Goal: Communication & Community: Answer question/provide support

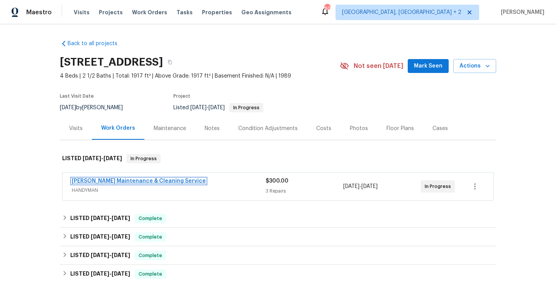
click at [155, 180] on link "Baker's Maintenance & Cleaning Service" at bounding box center [139, 180] width 134 height 5
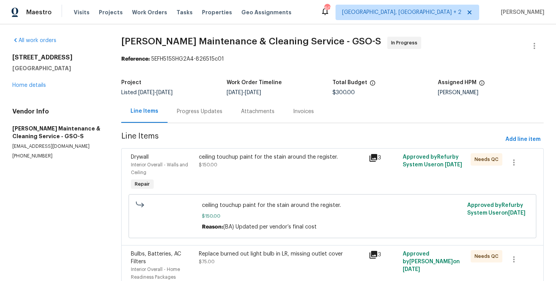
click at [206, 109] on div "Progress Updates" at bounding box center [200, 112] width 46 height 8
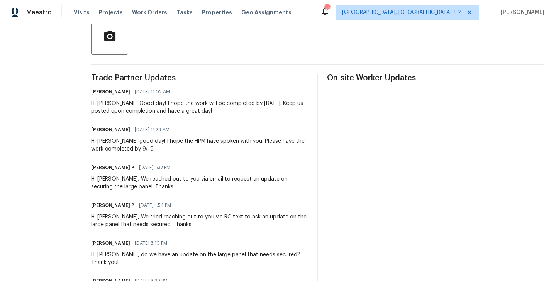
scroll to position [30, 0]
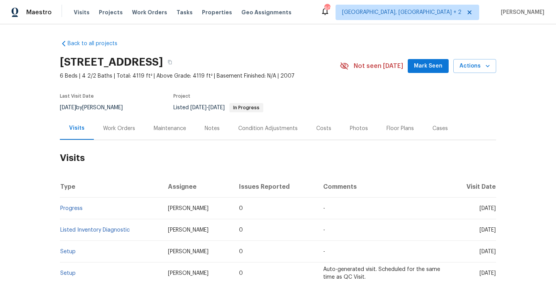
click at [121, 135] on div "Work Orders" at bounding box center [119, 128] width 51 height 23
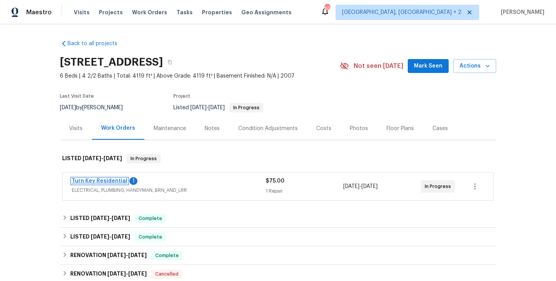
click at [117, 180] on link "Turn Key Residential" at bounding box center [100, 180] width 56 height 5
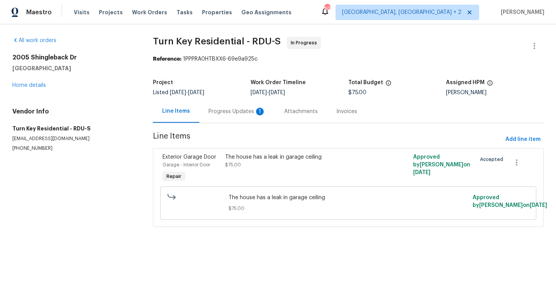
click at [204, 115] on div "Progress Updates 1" at bounding box center [237, 111] width 76 height 23
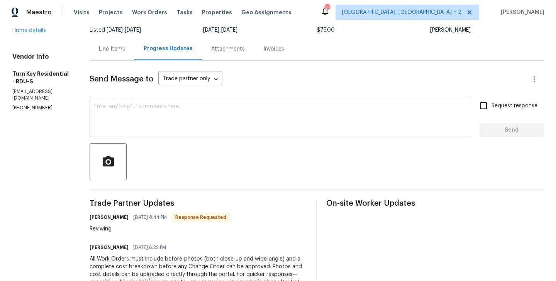
scroll to position [52, 0]
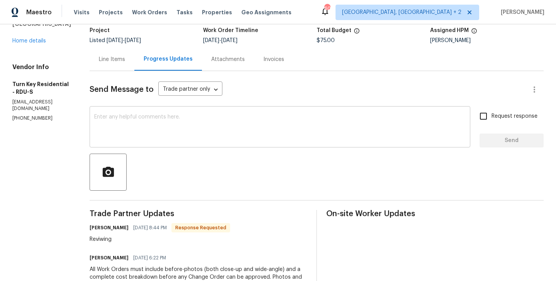
click at [170, 142] on div "x ​" at bounding box center [280, 127] width 381 height 39
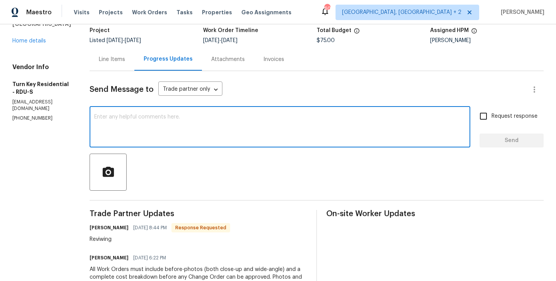
click at [157, 127] on textarea at bounding box center [280, 127] width 372 height 27
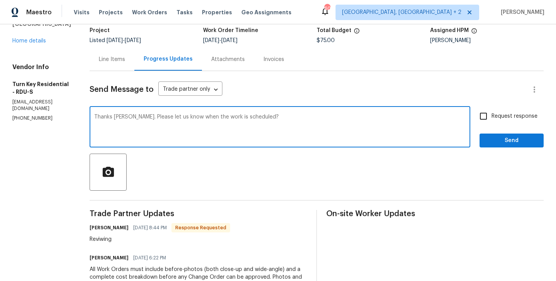
type textarea "Thanks Maria. Please let us know when the work is scheduled?"
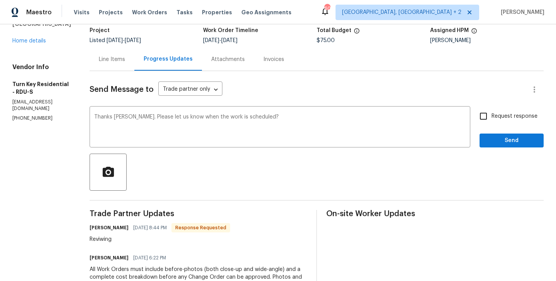
click at [494, 120] on span "Request response" at bounding box center [515, 116] width 46 height 8
click at [492, 120] on input "Request response" at bounding box center [484, 116] width 16 height 16
checkbox input "true"
click at [494, 138] on span "Send" at bounding box center [512, 141] width 52 height 10
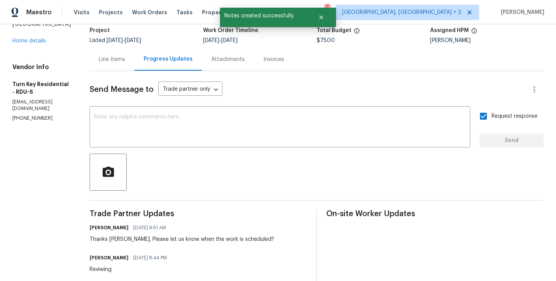
click at [34, 115] on p "(919) 805-2596" at bounding box center [41, 118] width 59 height 7
copy p "(919) 805-2596"
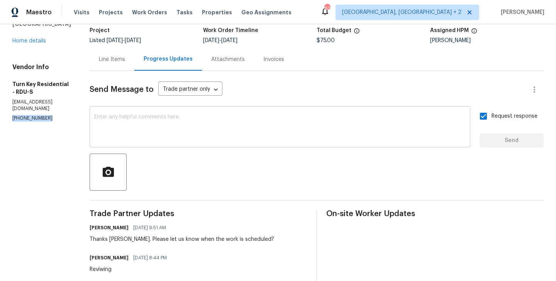
scroll to position [0, 0]
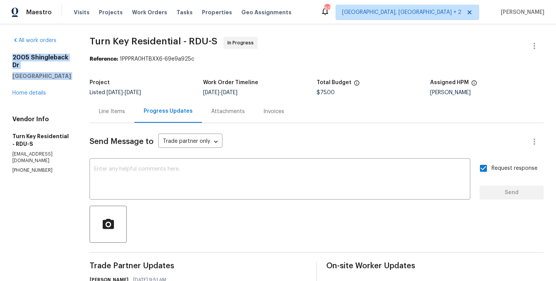
drag, startPoint x: 75, startPoint y: 73, endPoint x: 5, endPoint y: 51, distance: 73.1
click at [5, 51] on div "All work orders 2005 Shingleback Dr Wake Forest, NC 27587 Home details Vendor I…" at bounding box center [278, 242] width 556 height 437
copy div "2005 Shingleback Dr Wake Forest, NC 27587"
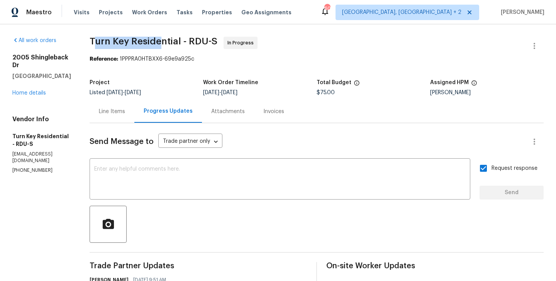
drag, startPoint x: 113, startPoint y: 41, endPoint x: 181, endPoint y: 43, distance: 68.0
click at [181, 43] on span "Turn Key Residential - RDU-S" at bounding box center [154, 41] width 128 height 9
drag, startPoint x: 200, startPoint y: 42, endPoint x: 104, endPoint y: 41, distance: 96.2
click at [104, 41] on div "All work orders 2005 Shingleback Dr Wake Forest, NC 27587 Home details Vendor I…" at bounding box center [278, 242] width 556 height 437
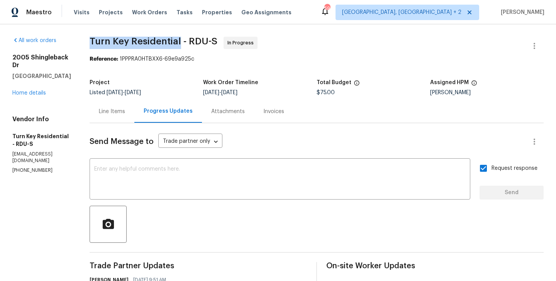
copy span "Turn Key Residential"
click at [21, 90] on link "Home details" at bounding box center [29, 92] width 34 height 5
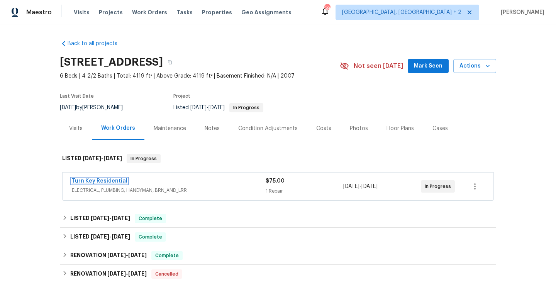
click at [114, 183] on link "Turn Key Residential" at bounding box center [100, 180] width 56 height 5
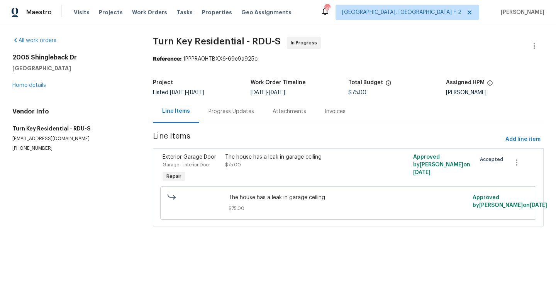
click at [226, 110] on div "Progress Updates" at bounding box center [232, 112] width 46 height 8
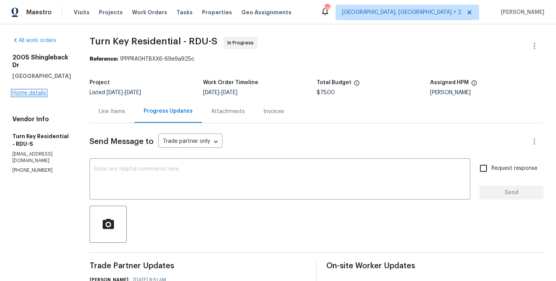
click at [30, 90] on link "Home details" at bounding box center [29, 92] width 34 height 5
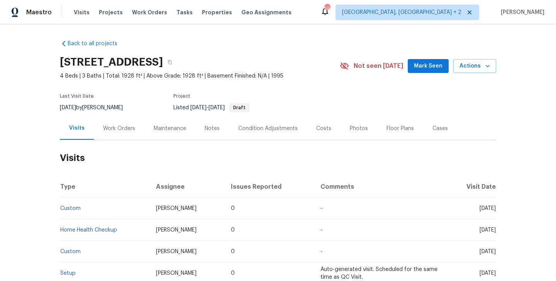
click at [126, 135] on div "Work Orders" at bounding box center [119, 128] width 51 height 23
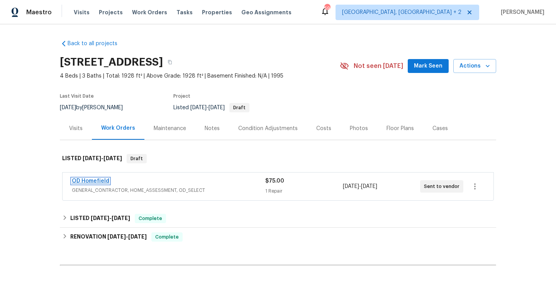
click at [101, 182] on link "OD Homefield" at bounding box center [90, 180] width 37 height 5
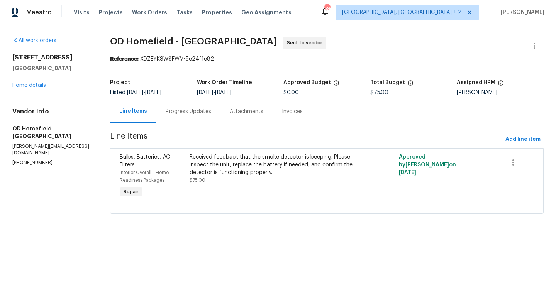
click at [57, 160] on section "All work orders 5740 Belleza Dr Pleasanton, CA 94588 Home details Vendor Info O…" at bounding box center [51, 130] width 79 height 187
copy p "(804) 432-1233"
click at [22, 84] on link "Home details" at bounding box center [29, 85] width 34 height 5
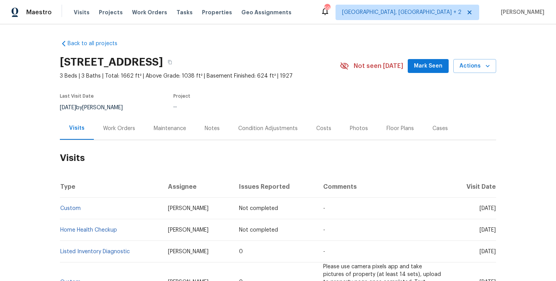
click at [129, 124] on div "Work Orders" at bounding box center [119, 128] width 51 height 23
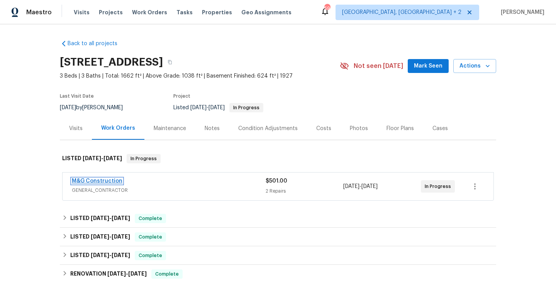
click at [106, 181] on link "M&G Construction" at bounding box center [97, 180] width 51 height 5
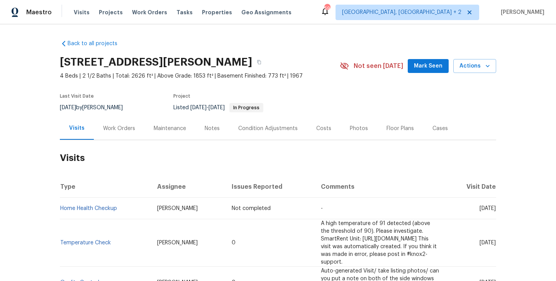
click at [111, 131] on div "Work Orders" at bounding box center [119, 129] width 32 height 8
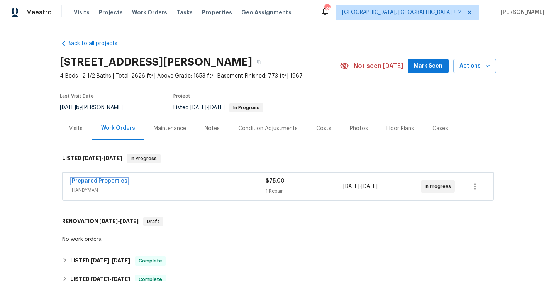
click at [116, 178] on link "Prepared Properties" at bounding box center [100, 180] width 56 height 5
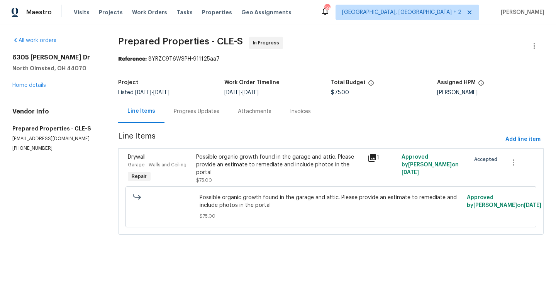
click at [193, 110] on div "Progress Updates" at bounding box center [197, 112] width 46 height 8
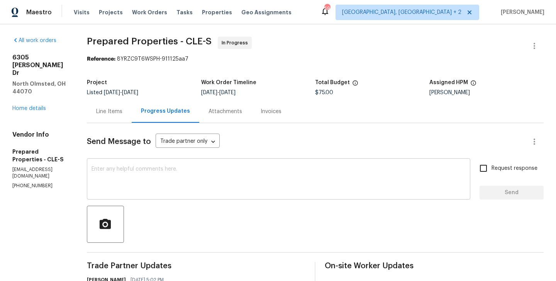
click at [134, 188] on textarea at bounding box center [279, 179] width 374 height 27
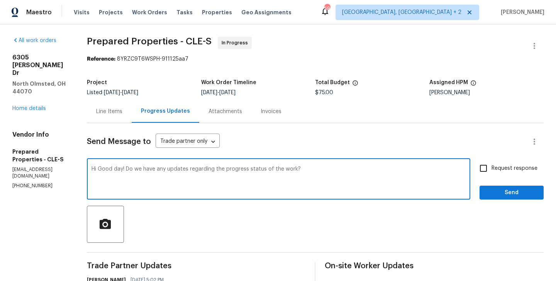
type textarea "Hi Good day! Do we have any updates regarding the progress status of the work?"
click at [499, 173] on label "Request response" at bounding box center [507, 168] width 62 height 16
click at [492, 173] on input "Request response" at bounding box center [484, 168] width 16 height 16
checkbox input "true"
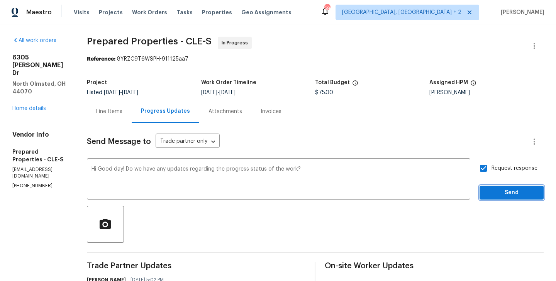
click at [498, 187] on button "Send" at bounding box center [512, 193] width 64 height 14
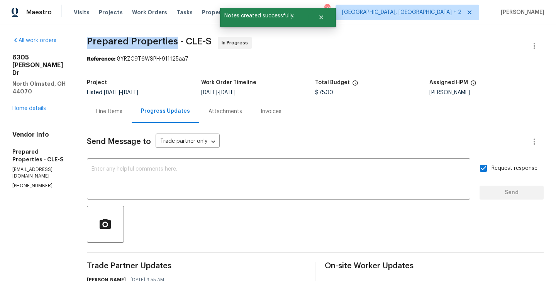
drag, startPoint x: 106, startPoint y: 45, endPoint x: 195, endPoint y: 45, distance: 88.5
click at [195, 45] on span "Prepared Properties - CLE-S" at bounding box center [149, 41] width 125 height 9
copy span "Prepared Properties"
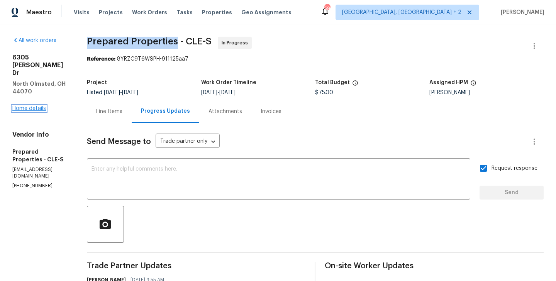
click at [34, 106] on link "Home details" at bounding box center [29, 108] width 34 height 5
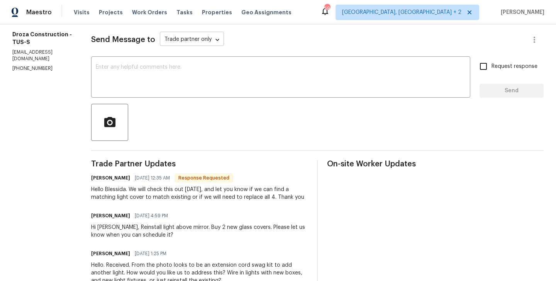
scroll to position [103, 0]
click at [114, 176] on h6 "[PERSON_NAME]" at bounding box center [110, 177] width 39 height 8
click at [109, 177] on h6 "[PERSON_NAME]" at bounding box center [110, 177] width 39 height 8
copy h6 "[PERSON_NAME]"
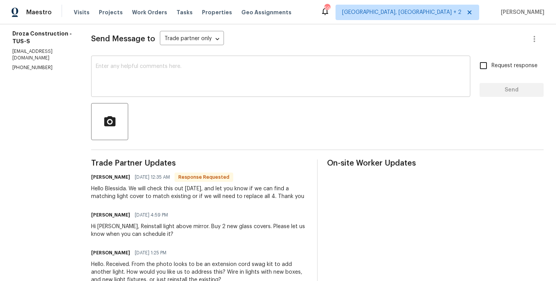
click at [144, 90] on textarea at bounding box center [281, 77] width 370 height 27
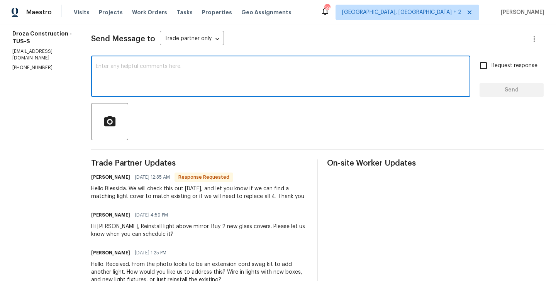
paste textarea "Robert"
type textarea "Robert thanks. Keep us posted."
click at [496, 67] on span "Request response" at bounding box center [515, 66] width 46 height 8
click at [492, 67] on input "Request response" at bounding box center [484, 66] width 16 height 16
checkbox input "true"
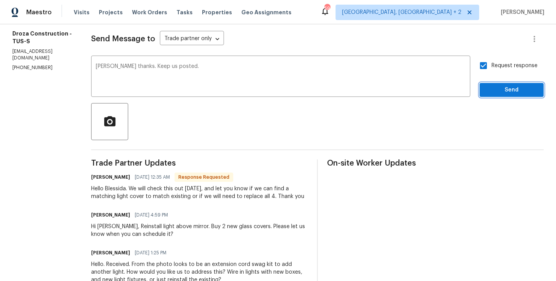
click at [496, 87] on span "Send" at bounding box center [512, 90] width 52 height 10
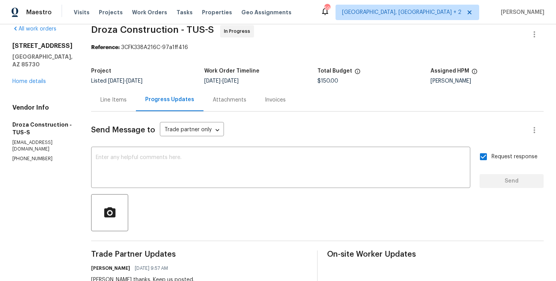
scroll to position [0, 0]
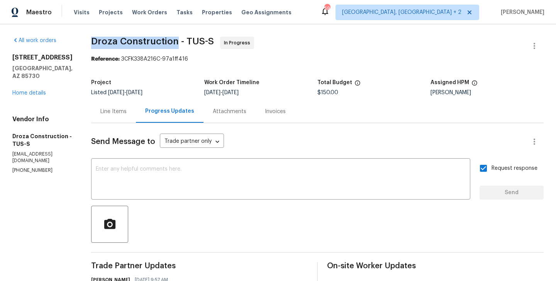
drag, startPoint x: 98, startPoint y: 42, endPoint x: 182, endPoint y: 45, distance: 84.3
click at [182, 45] on span "Droza Construction - TUS-S" at bounding box center [152, 41] width 123 height 9
copy span "Droza Construction"
click at [41, 92] on link "Home details" at bounding box center [29, 92] width 34 height 5
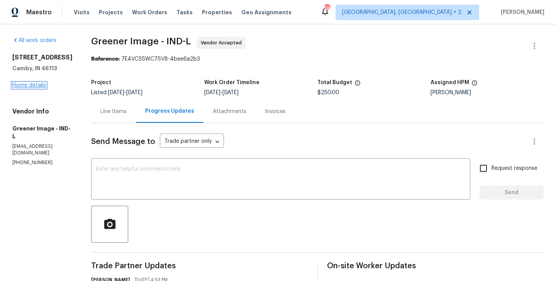
click at [45, 88] on link "Home details" at bounding box center [29, 85] width 34 height 5
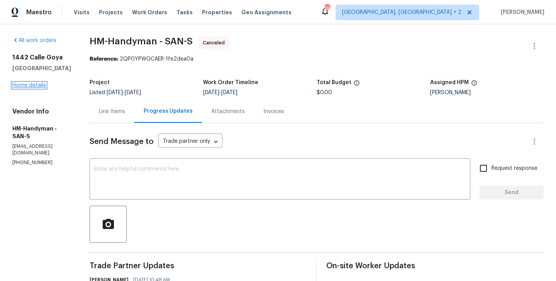
click at [37, 85] on link "Home details" at bounding box center [29, 85] width 34 height 5
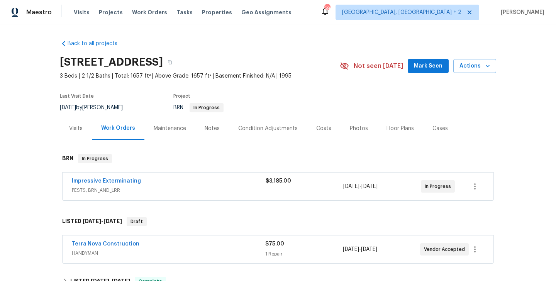
scroll to position [50, 0]
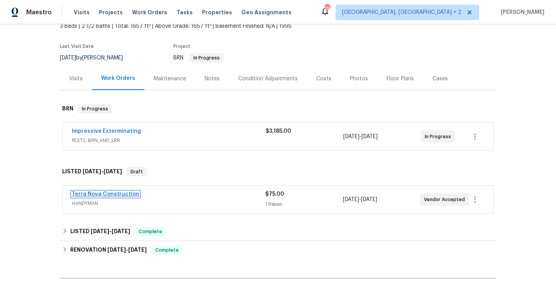
click at [131, 193] on link "Terra Nova Construction" at bounding box center [106, 194] width 68 height 5
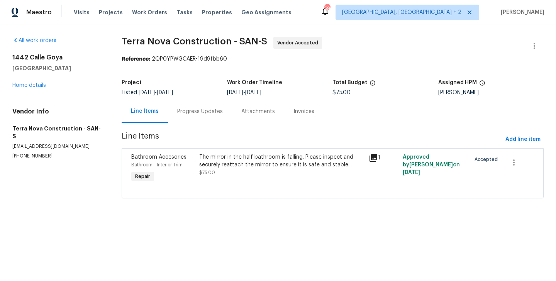
click at [207, 109] on div "Progress Updates" at bounding box center [200, 112] width 46 height 8
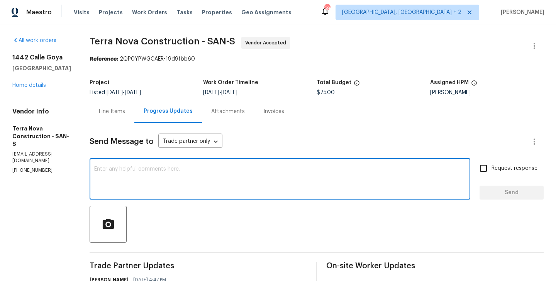
click at [194, 185] on textarea at bounding box center [280, 179] width 372 height 27
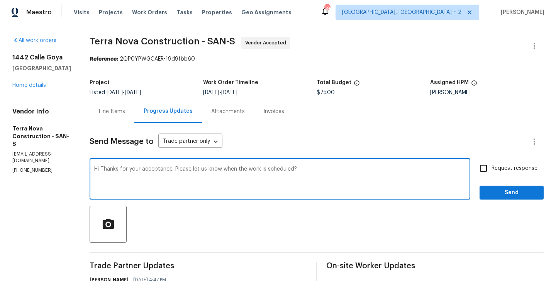
type textarea "Hi Thanks for your acceptance. Please let us know when the work is scheduled?"
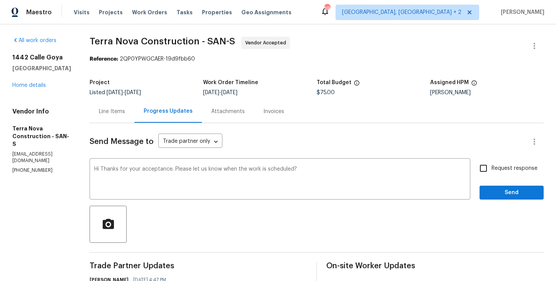
click at [503, 173] on label "Request response" at bounding box center [507, 168] width 62 height 16
click at [492, 173] on input "Request response" at bounding box center [484, 168] width 16 height 16
checkbox input "true"
click at [503, 210] on div at bounding box center [317, 224] width 454 height 37
click at [503, 199] on button "Send" at bounding box center [512, 193] width 64 height 14
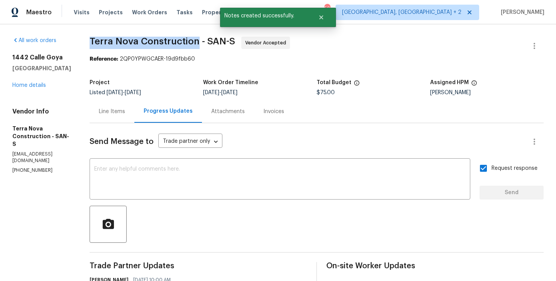
drag, startPoint x: 106, startPoint y: 41, endPoint x: 218, endPoint y: 41, distance: 111.6
click at [218, 41] on div "All work orders 1442 Calle Goya Oceanside, CA 92056 Home details Vendor Info Te…" at bounding box center [278, 227] width 556 height 407
copy span "Terra Nova Construction"
click at [39, 84] on link "Home details" at bounding box center [29, 85] width 34 height 5
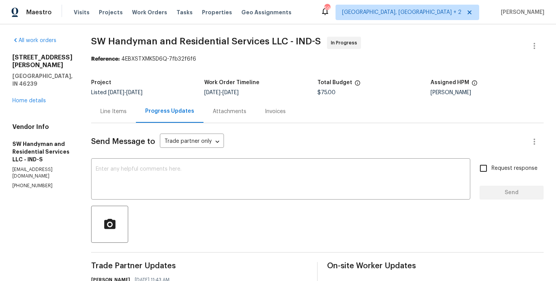
click at [41, 177] on section "All work orders [STREET_ADDRESS][PERSON_NAME] Home details Vendor Info SW Handy…" at bounding box center [42, 281] width 60 height 488
copy p "[PHONE_NUMBER]"
click at [30, 98] on link "Home details" at bounding box center [29, 100] width 34 height 5
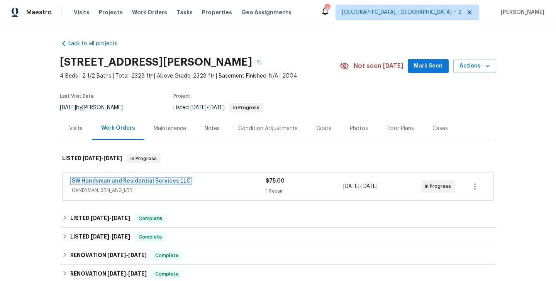
click at [112, 180] on link "SW Handyman and Residential Services LLC" at bounding box center [131, 180] width 119 height 5
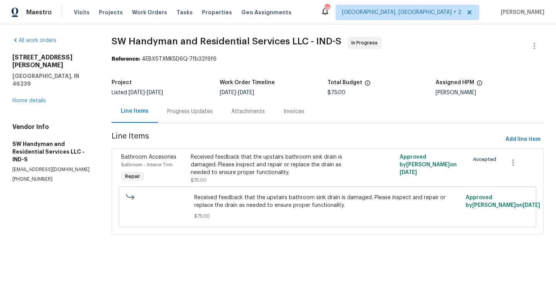
click at [39, 176] on p "[PHONE_NUMBER]" at bounding box center [52, 179] width 81 height 7
copy p "[PHONE_NUMBER]"
click at [180, 110] on div "Progress Updates" at bounding box center [190, 112] width 46 height 8
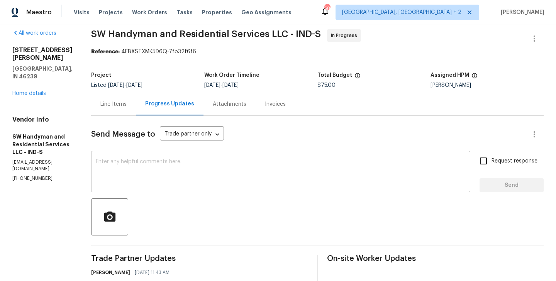
scroll to position [79, 0]
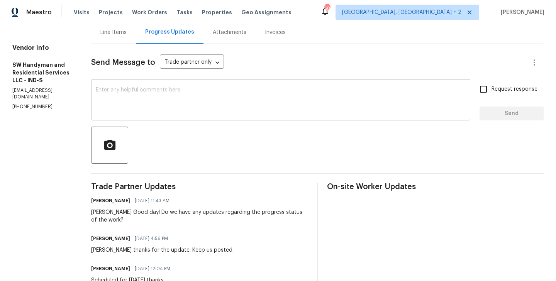
click at [161, 119] on div "x ​" at bounding box center [280, 100] width 379 height 39
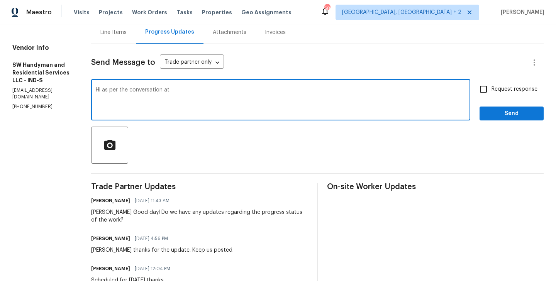
paste textarea "[PHONE_NUMBER]"
type textarea "Hi as per the conversation at [PHONE_NUMBER] Please upload the pictures and mar…"
click at [499, 88] on span "Request response" at bounding box center [515, 89] width 46 height 8
click at [492, 88] on input "Request response" at bounding box center [484, 89] width 16 height 16
checkbox input "true"
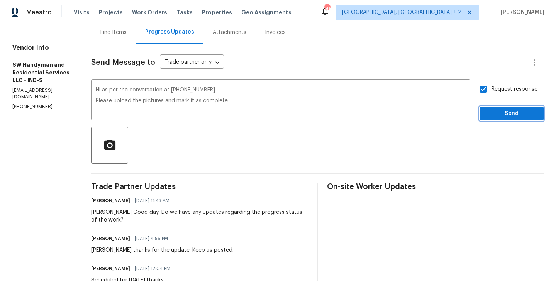
click at [496, 115] on span "Send" at bounding box center [512, 114] width 52 height 10
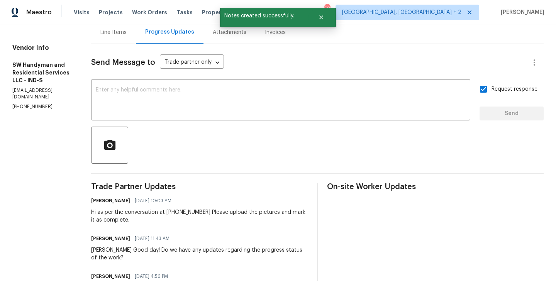
scroll to position [0, 0]
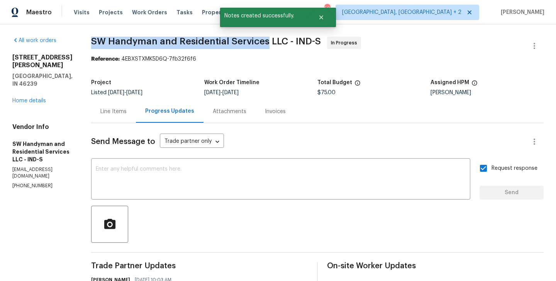
drag, startPoint x: 87, startPoint y: 43, endPoint x: 267, endPoint y: 42, distance: 179.6
copy span "SW Handyman and Residential Services"
click at [36, 98] on link "Home details" at bounding box center [29, 100] width 34 height 5
